Goal: Information Seeking & Learning: Learn about a topic

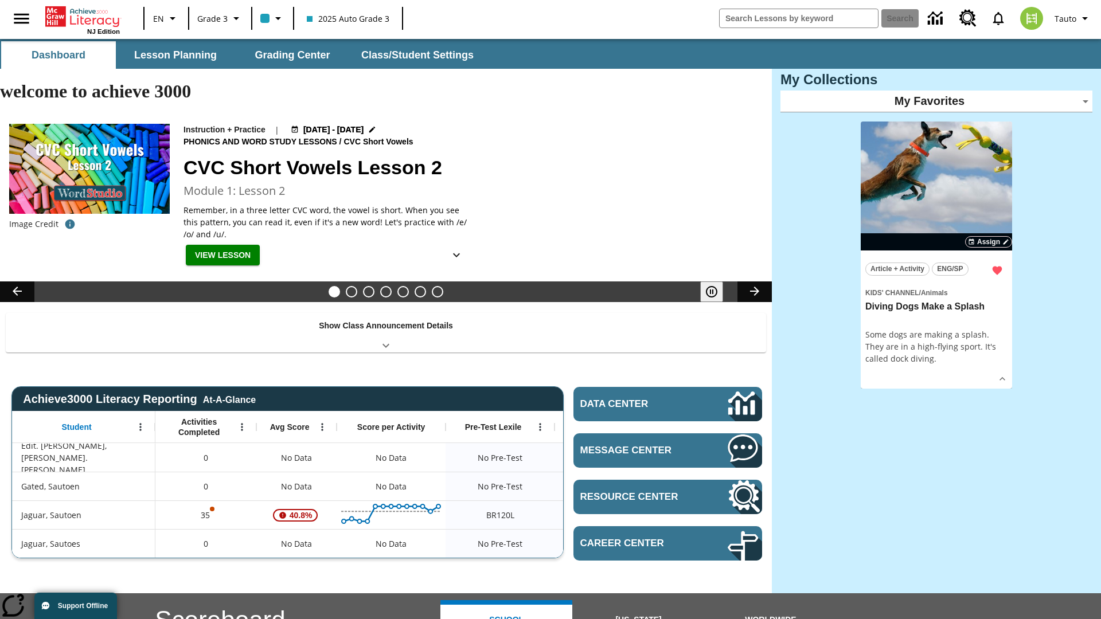
click at [937, 101] on body "Skip to main content NJ Edition EN Grade 3 2025 Auto Grade 3 Search Tauto Dashb…" at bounding box center [550, 500] width 1101 height 923
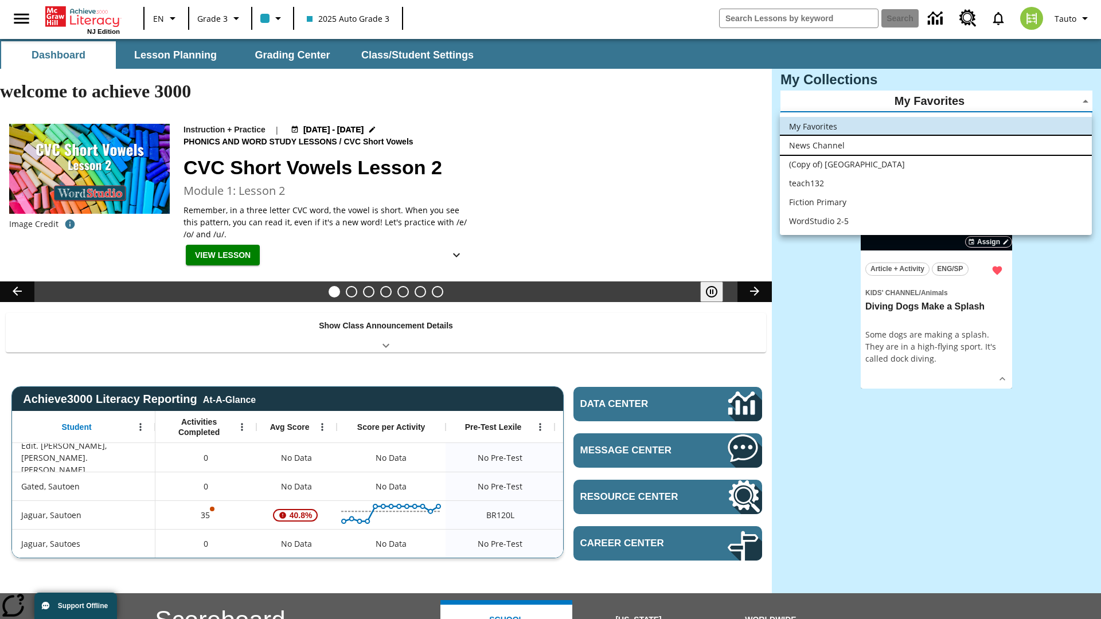
click at [936, 145] on li "News Channel" at bounding box center [936, 145] width 312 height 19
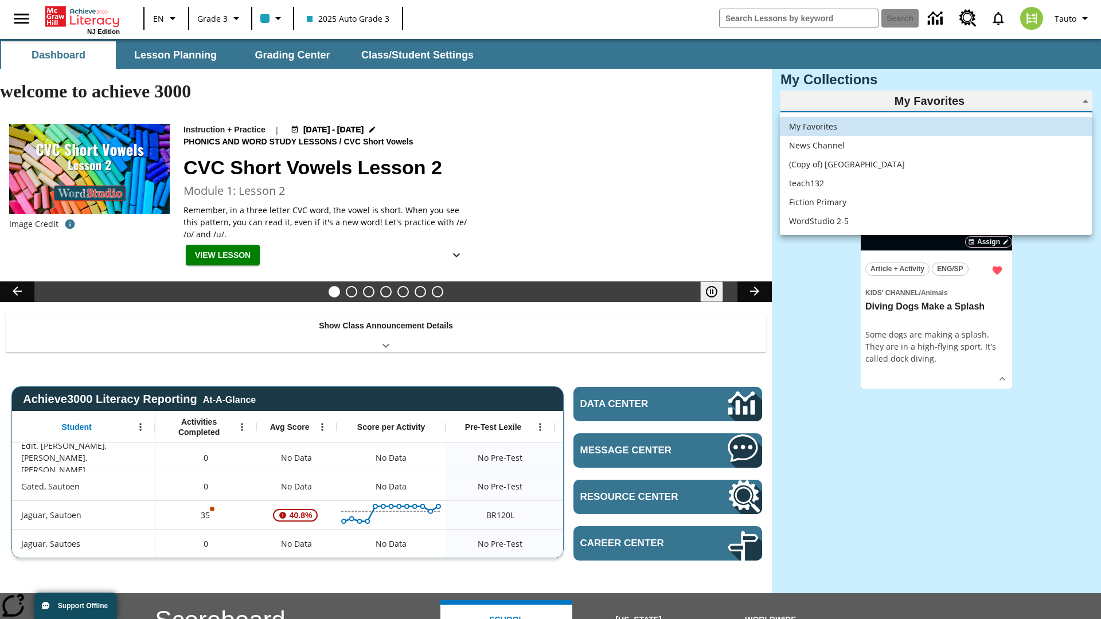
type input "120"
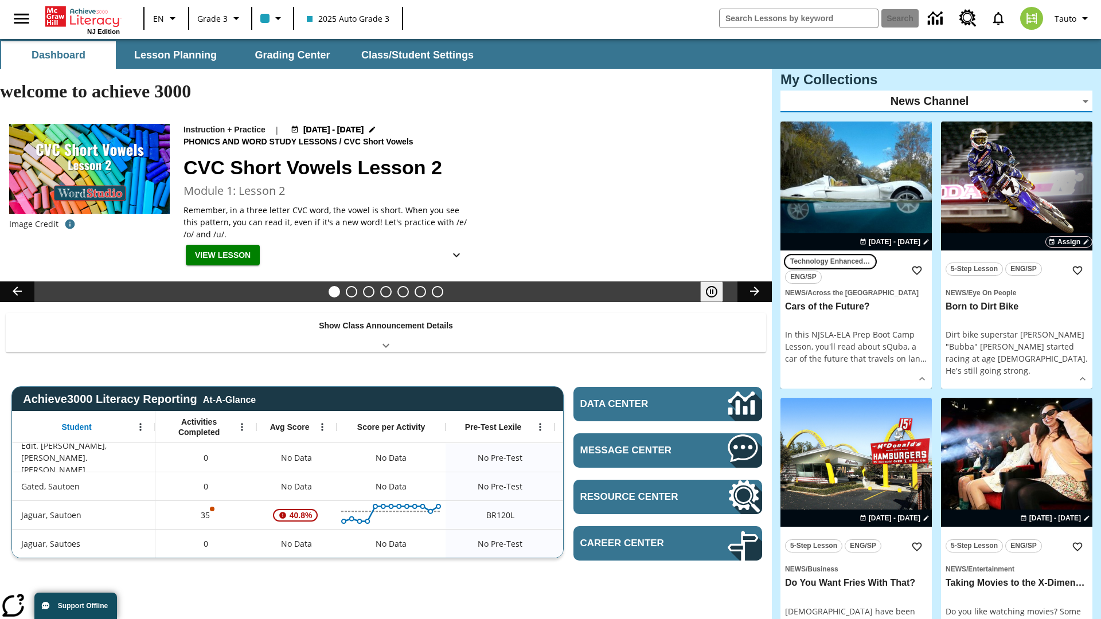
click at [856, 256] on span "Technology Enhanced Item" at bounding box center [830, 262] width 80 height 12
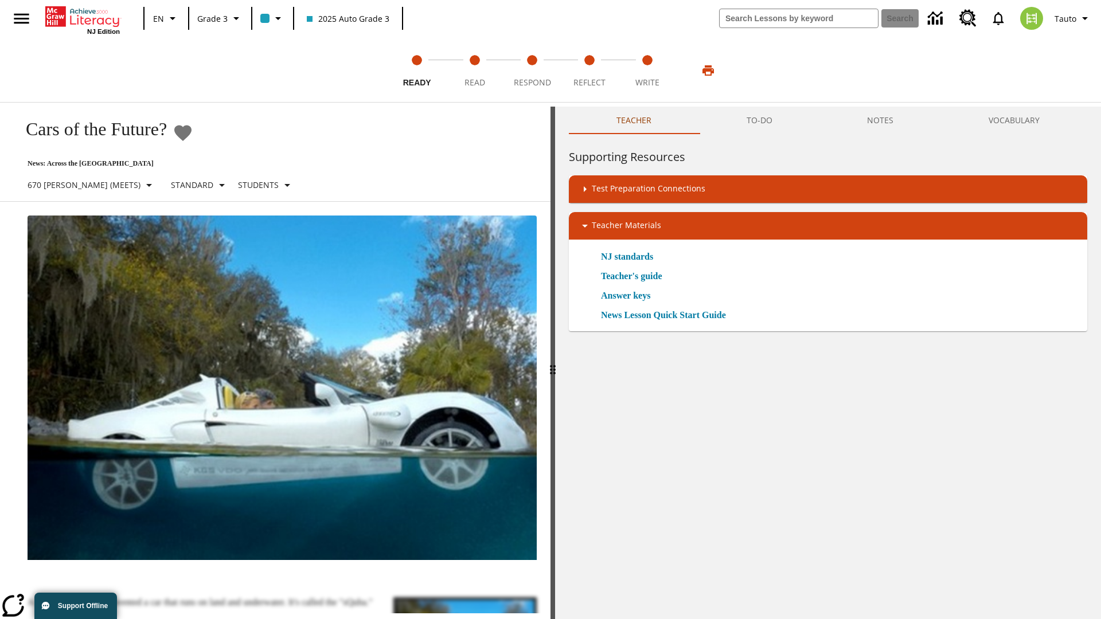
click at [192, 133] on icon "Add to Favorites - Cars of the Future?" at bounding box center [182, 133] width 17 height 16
